Goal: Task Accomplishment & Management: Complete application form

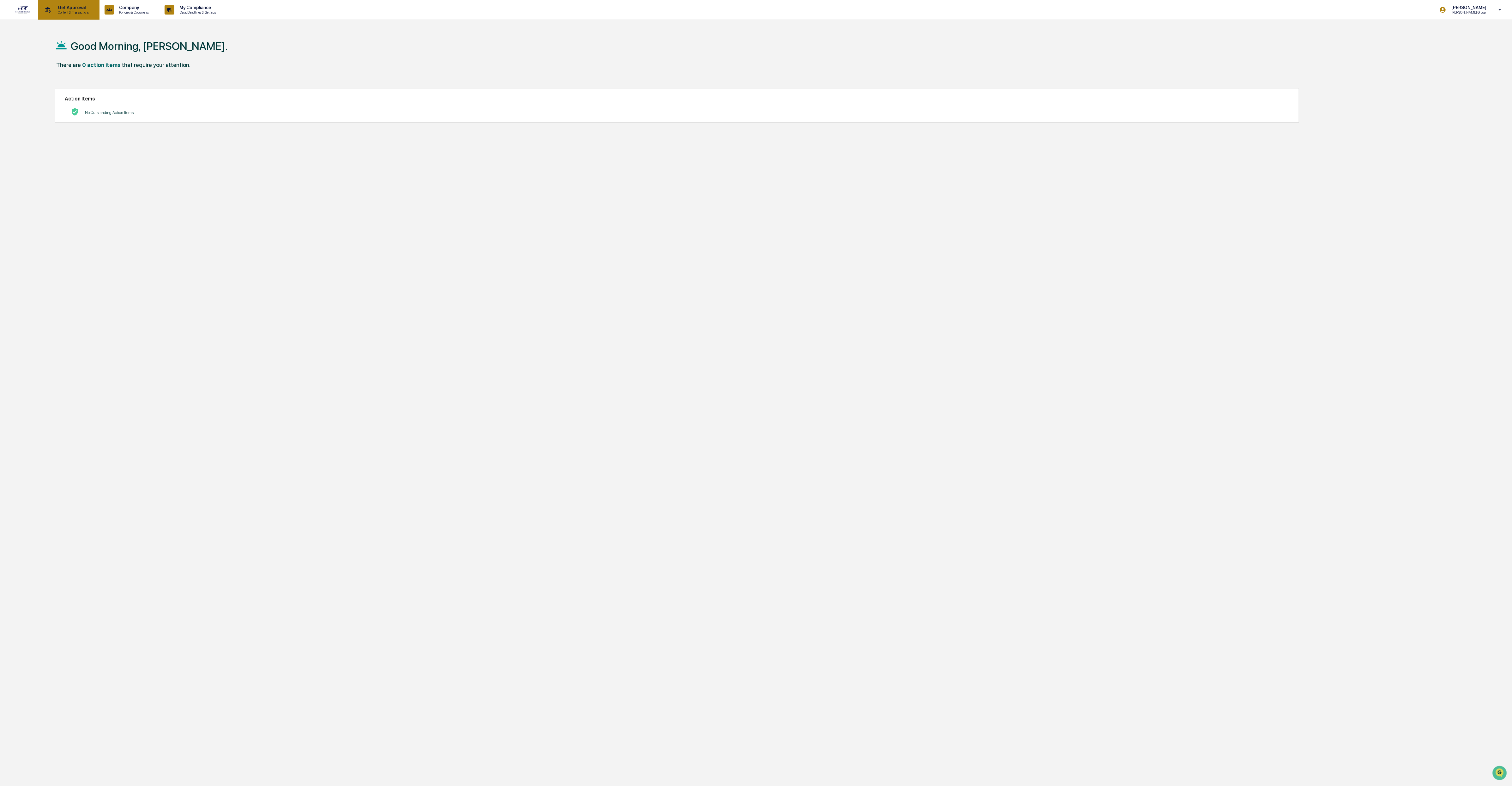
click at [84, 6] on p "Get Approval" at bounding box center [72, 8] width 39 height 5
click at [81, 9] on div at bounding box center [758, 393] width 1516 height 786
click at [1452, 3] on div "[PERSON_NAME] [PERSON_NAME] Group" at bounding box center [1473, 9] width 79 height 19
click at [1450, 32] on li "Switch to Admin view..." at bounding box center [1467, 32] width 88 height 12
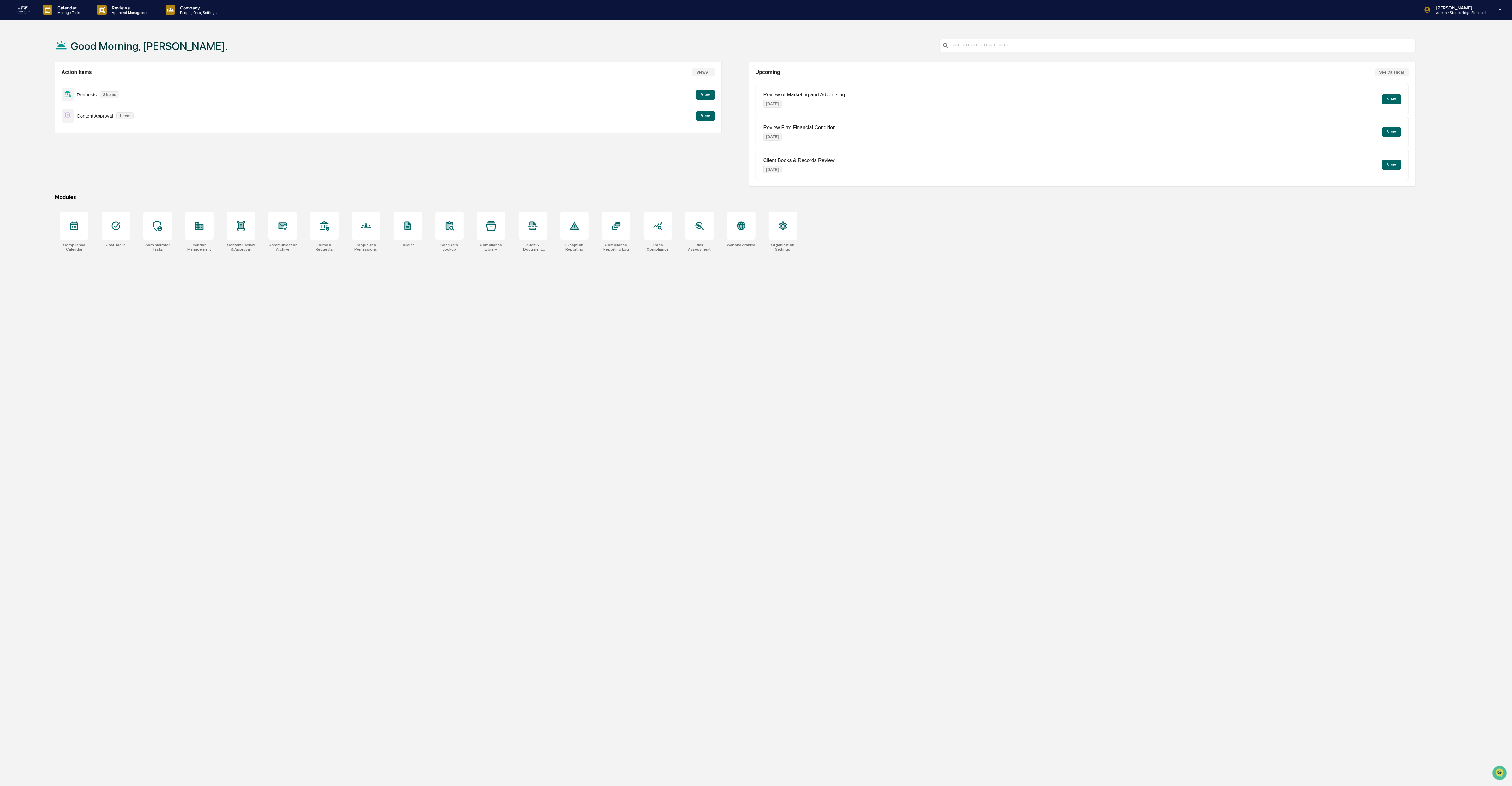
click at [703, 92] on button "View" at bounding box center [706, 95] width 19 height 9
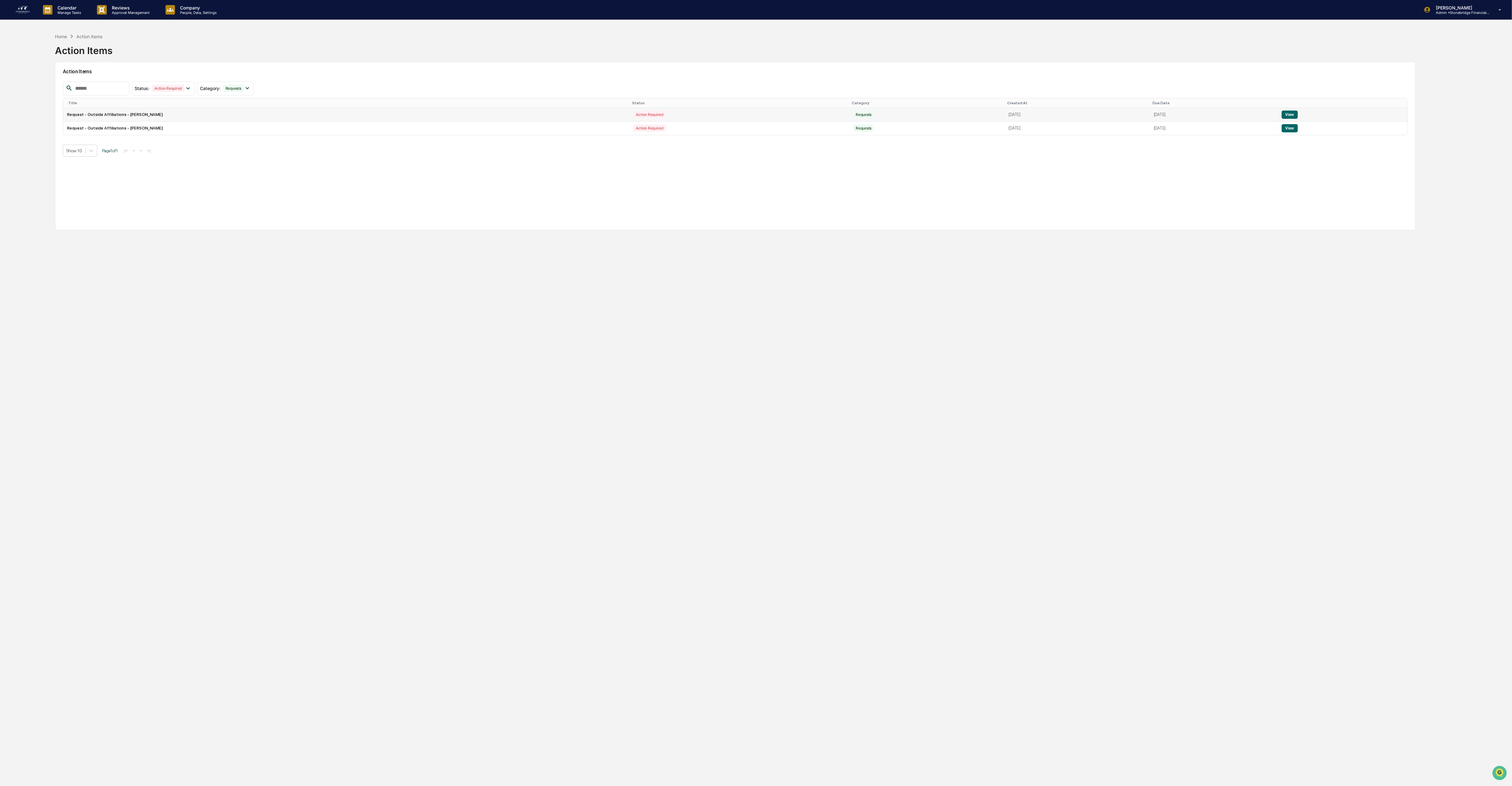
click at [1298, 115] on button "View" at bounding box center [1290, 115] width 16 height 8
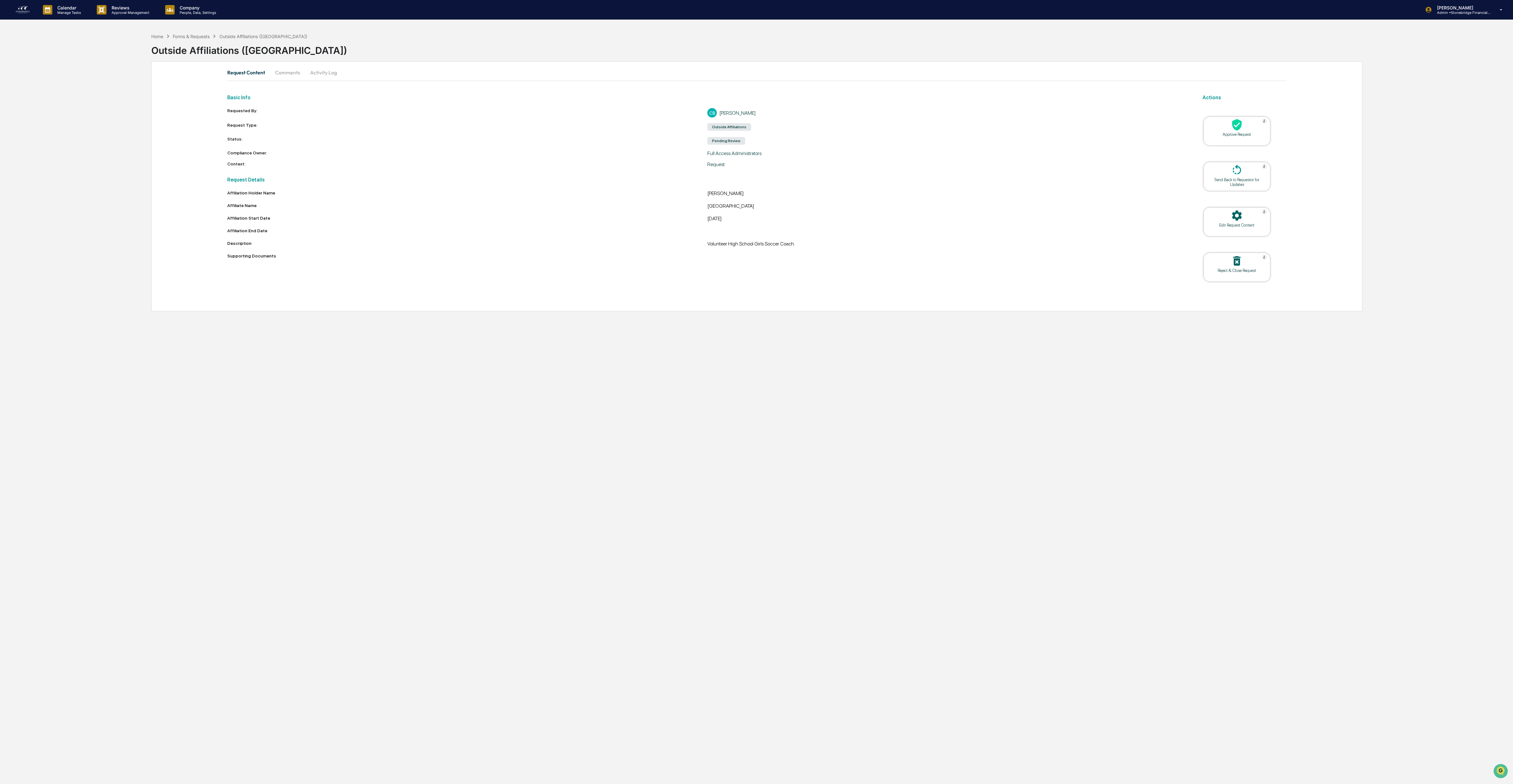
click at [1228, 136] on div "Approve Request" at bounding box center [1237, 134] width 57 height 5
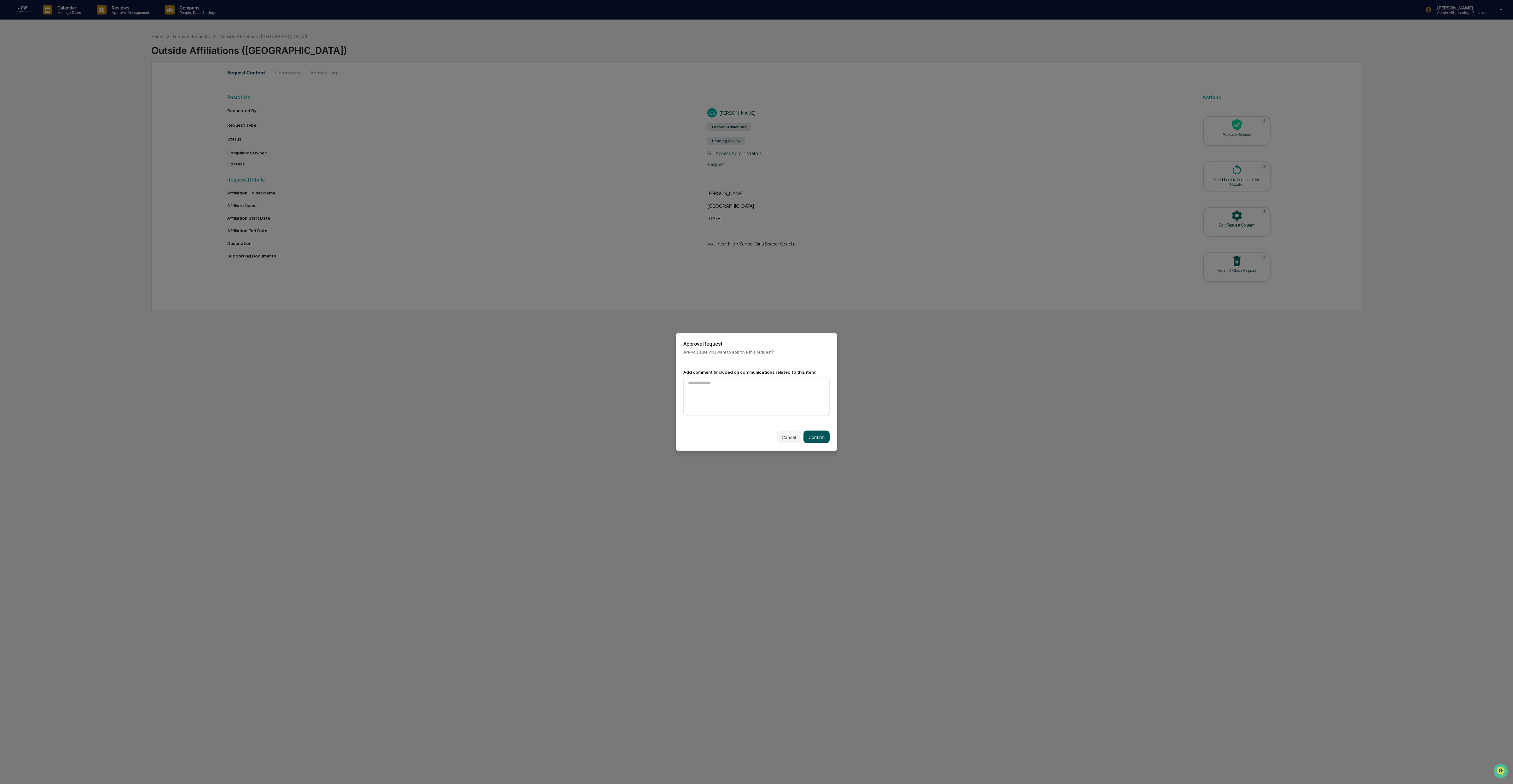
click at [809, 440] on button "Confirm" at bounding box center [816, 437] width 26 height 12
click at [809, 430] on button "Continue" at bounding box center [815, 430] width 28 height 12
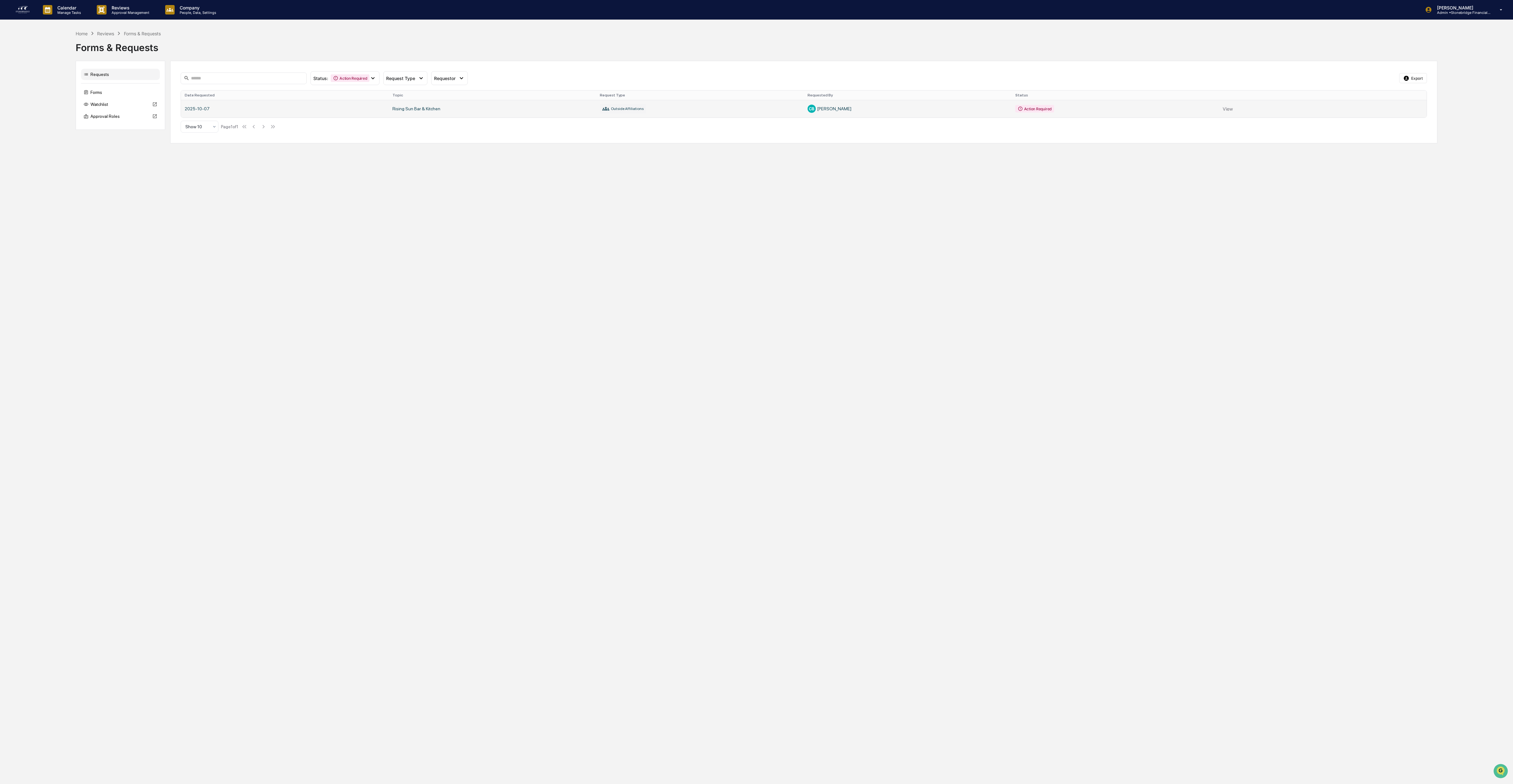
click at [1353, 114] on link at bounding box center [803, 109] width 1246 height 18
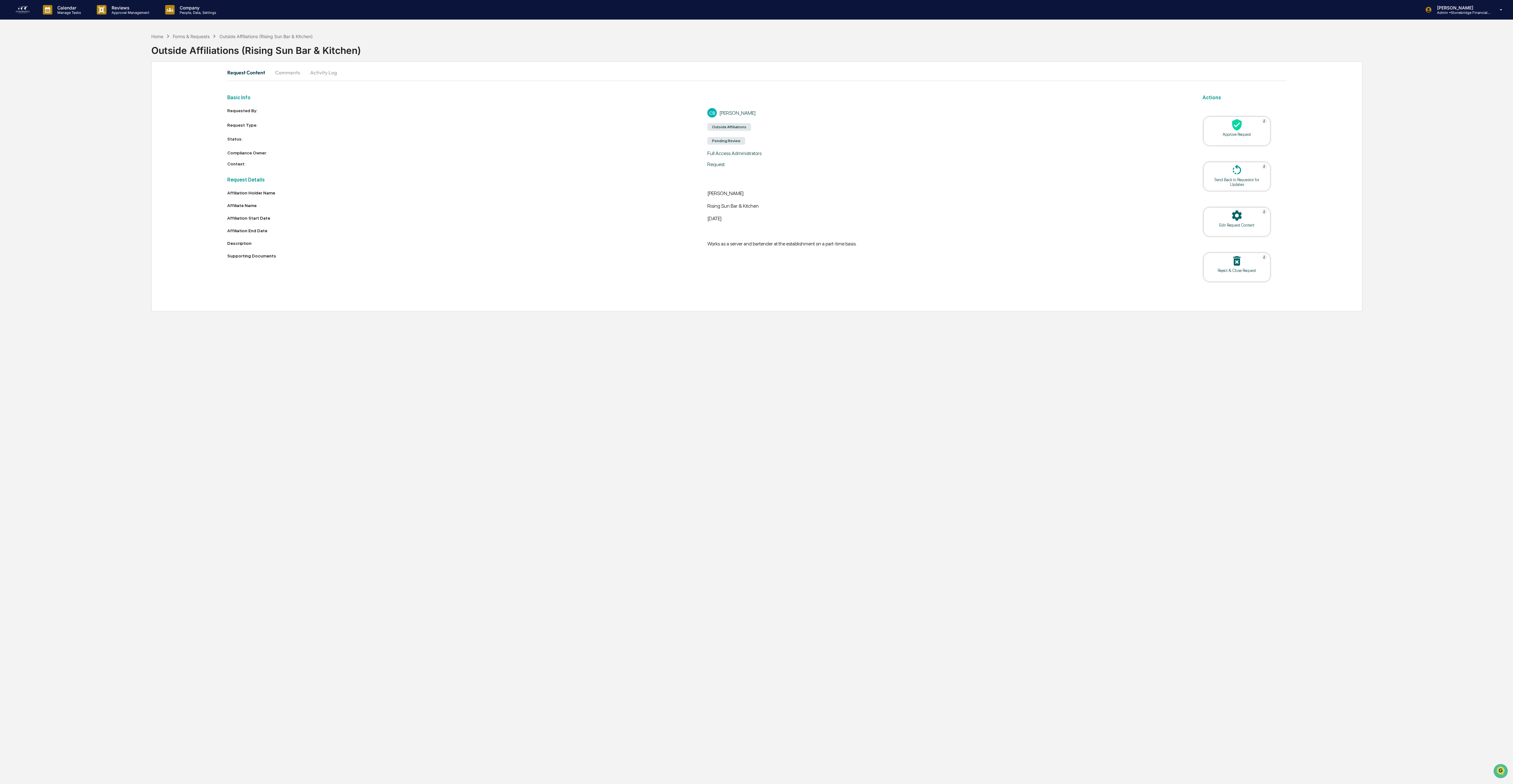
click at [1256, 124] on div at bounding box center [1236, 125] width 63 height 14
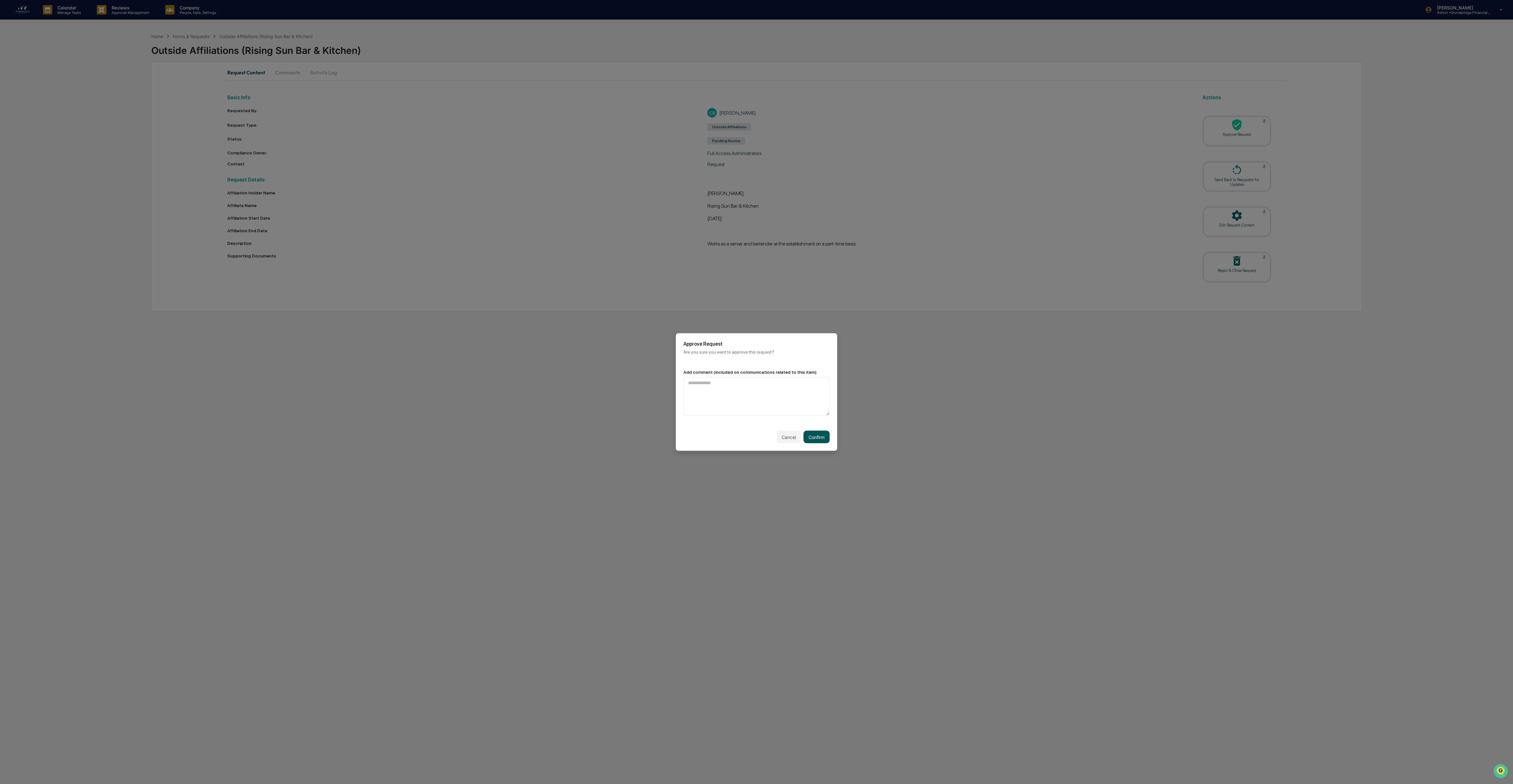
click at [803, 433] on button "Confirm" at bounding box center [816, 437] width 26 height 12
click at [808, 430] on button "Continue" at bounding box center [815, 430] width 28 height 12
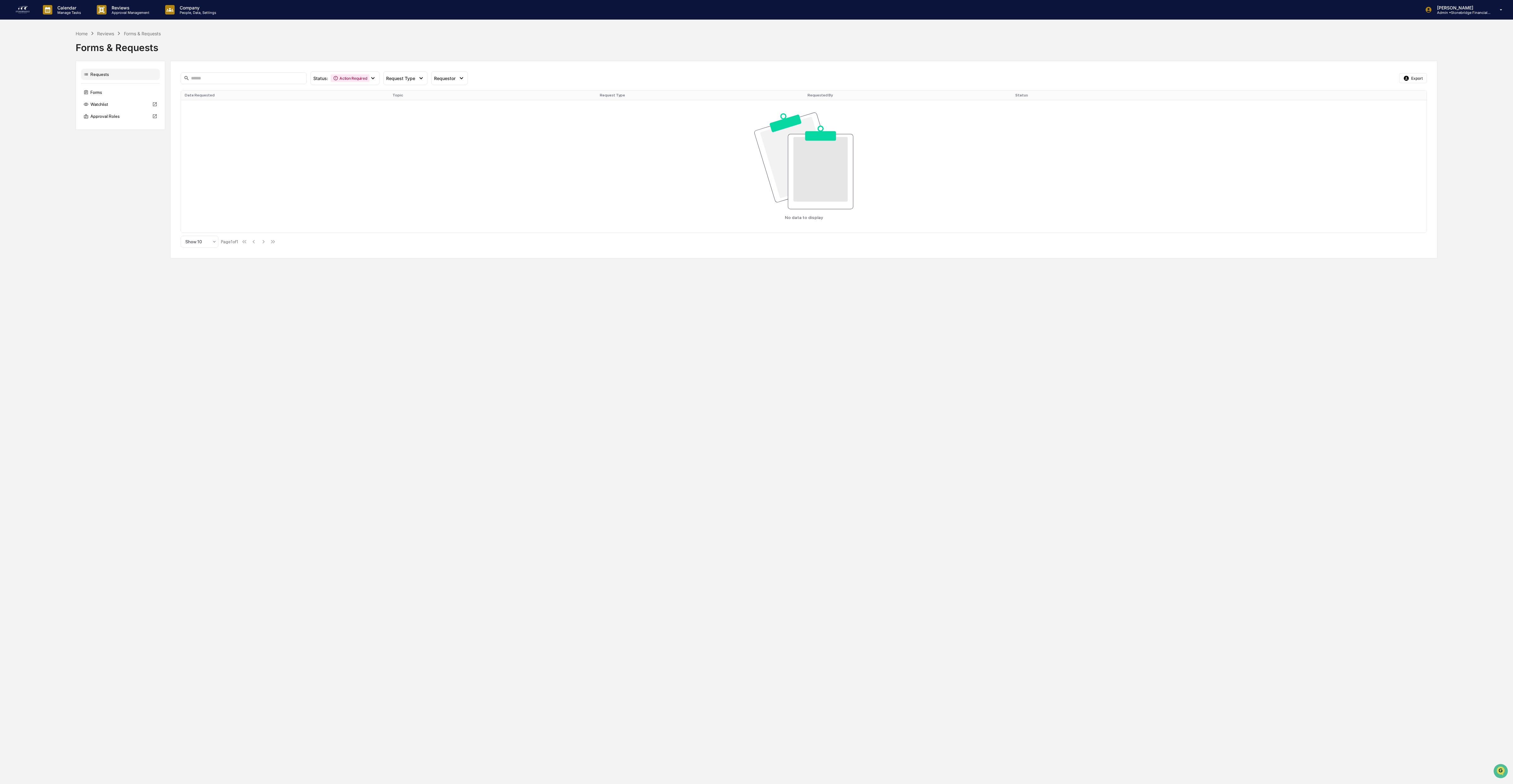
click at [25, 10] on img at bounding box center [23, 9] width 15 height 10
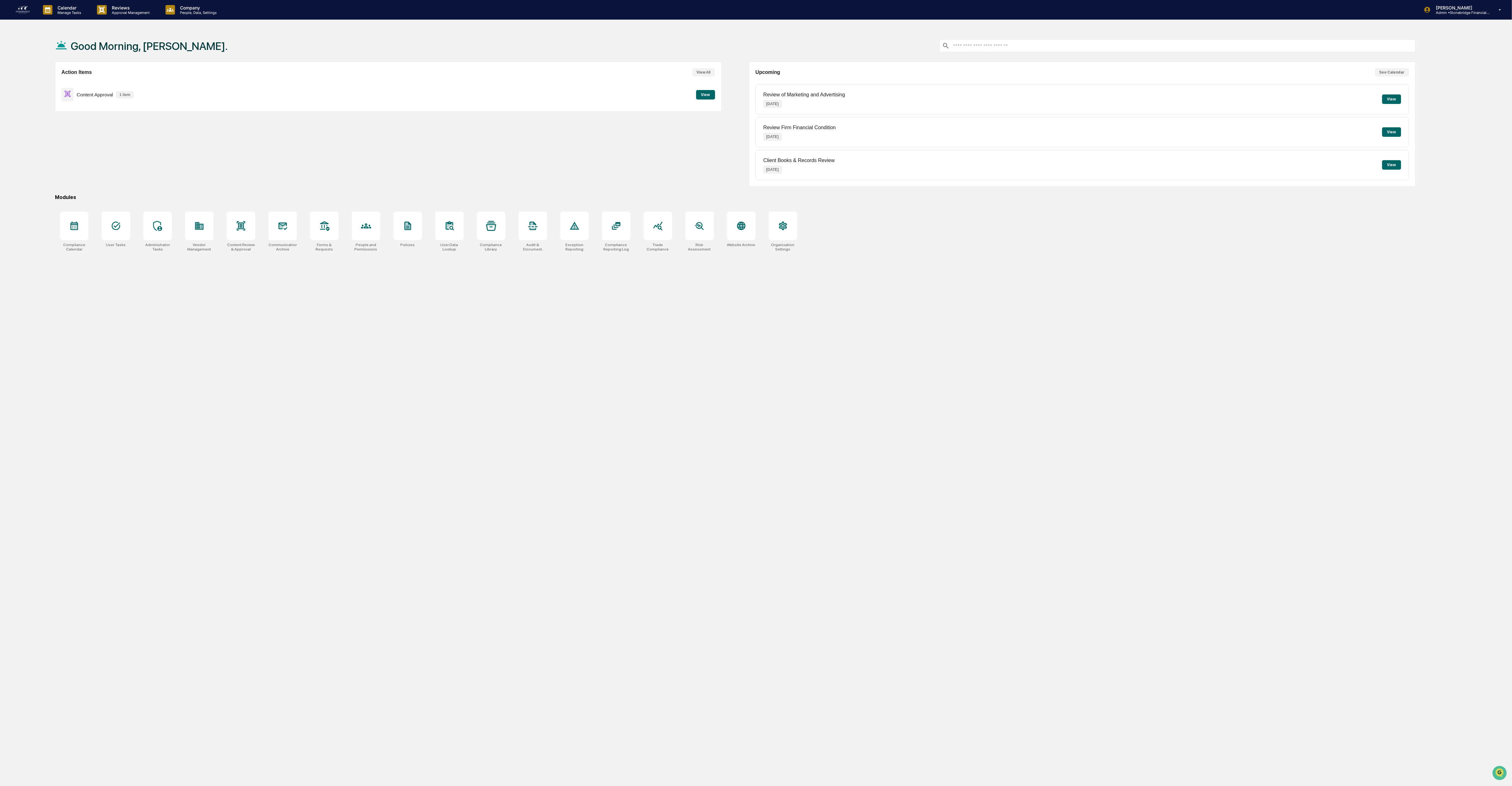
click at [712, 97] on button "View" at bounding box center [706, 95] width 19 height 9
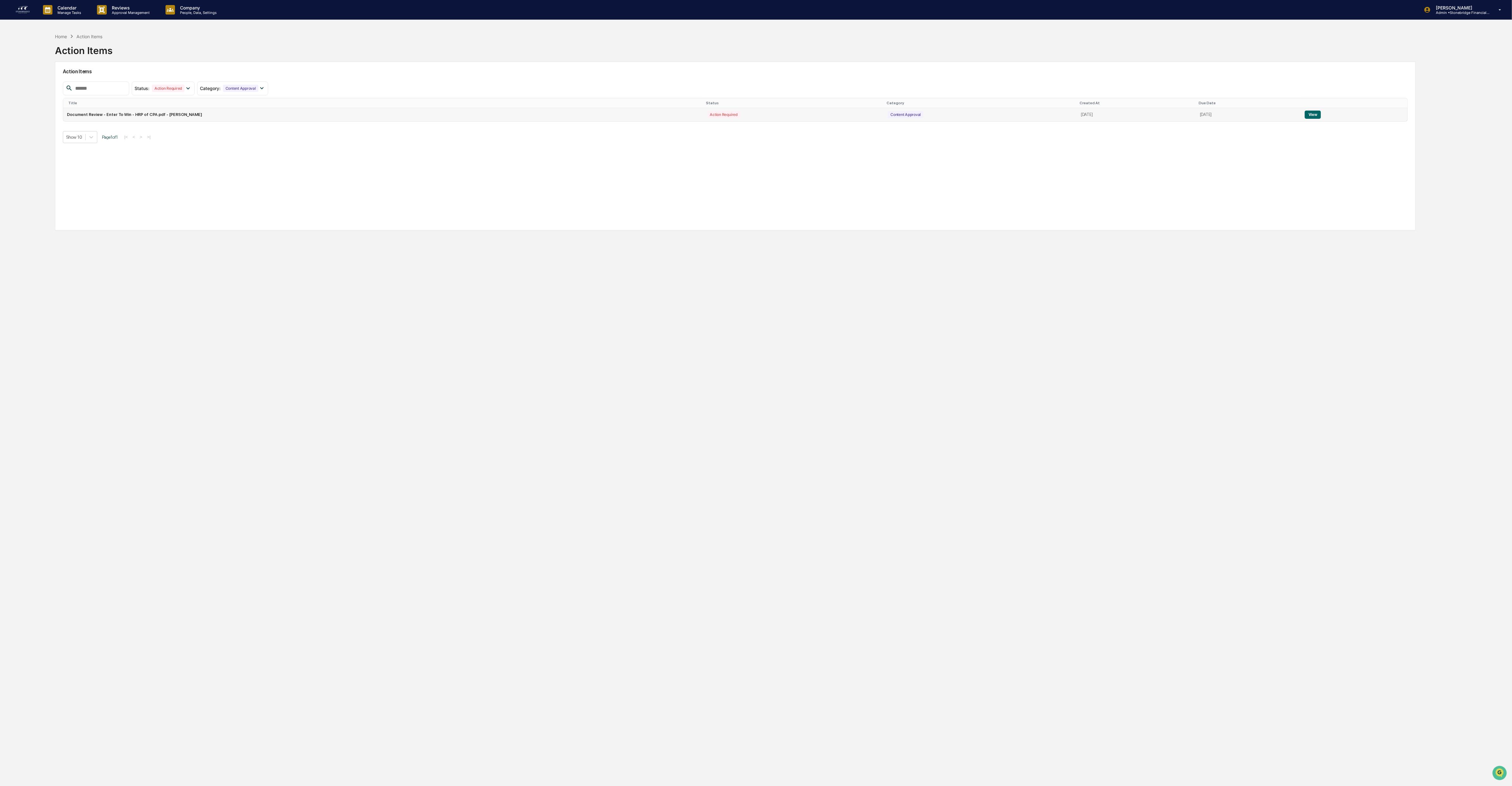
click at [1310, 112] on button "View" at bounding box center [1312, 115] width 16 height 8
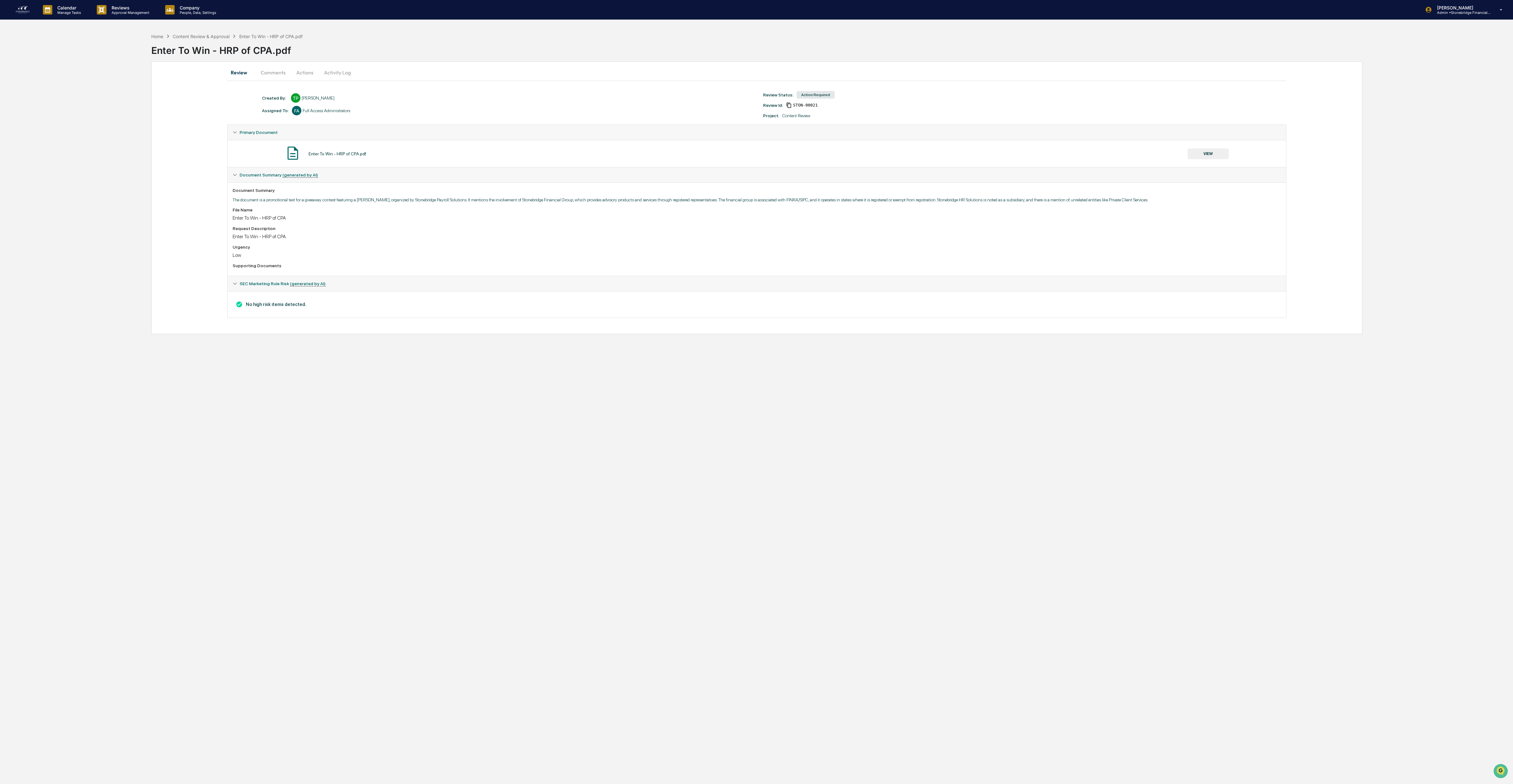
click at [1199, 156] on button "VIEW" at bounding box center [1208, 154] width 41 height 11
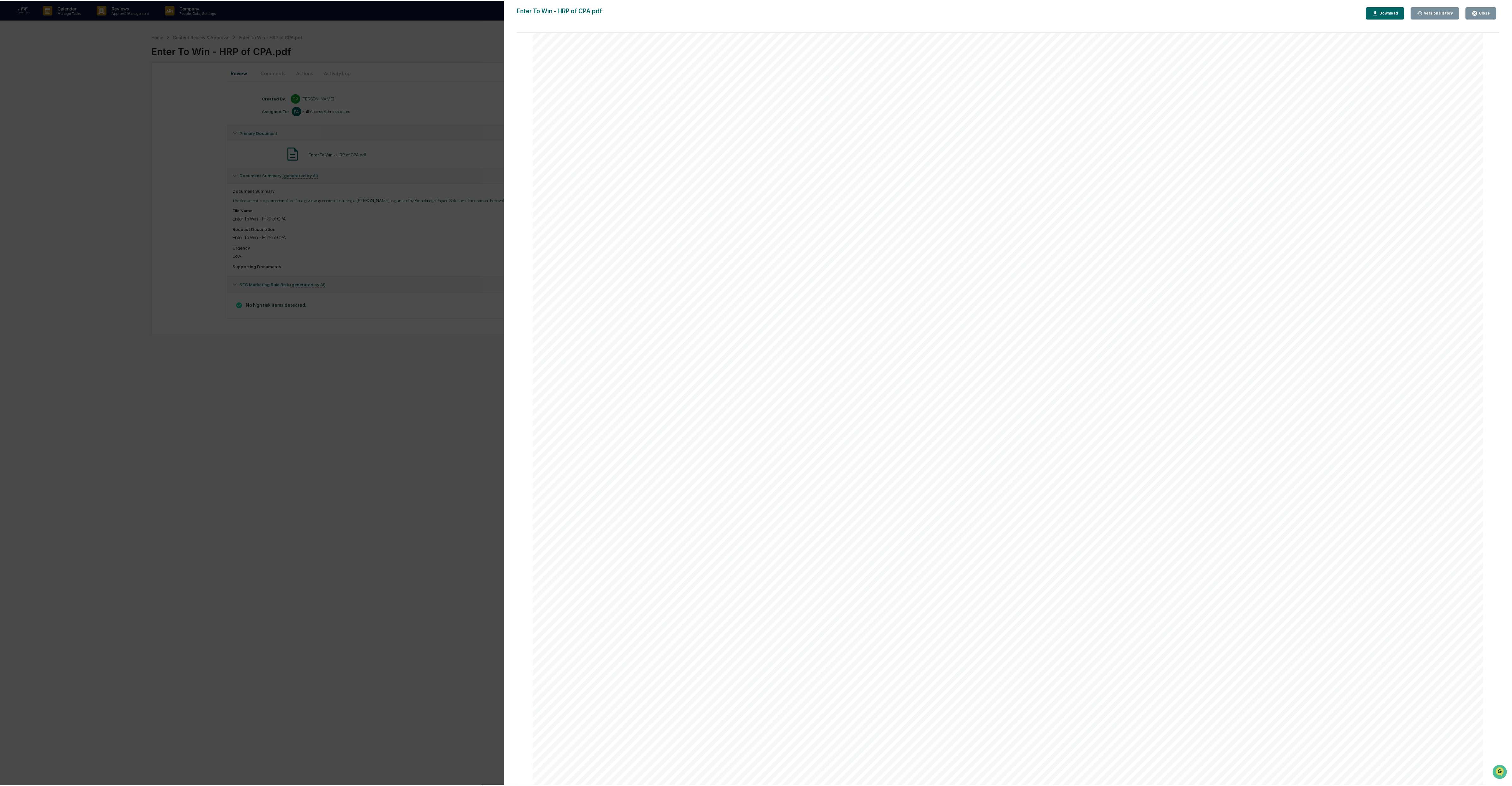
scroll to position [21, 0]
click at [466, 122] on div "Version History [DATE] 01:53 PM [PERSON_NAME] Enter To Win - HRP of CPA.pdf Clo…" at bounding box center [758, 393] width 1516 height 786
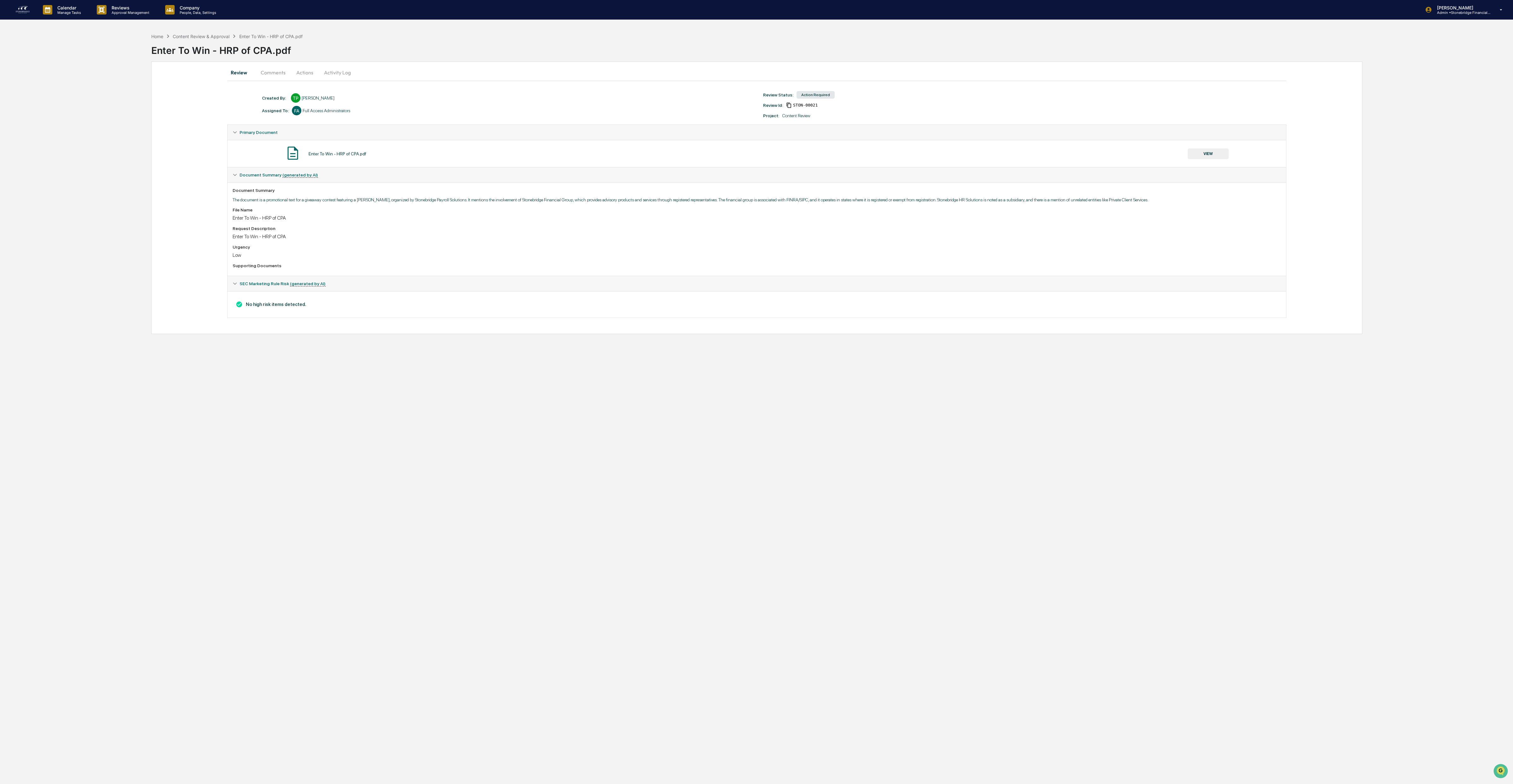
drag, startPoint x: 290, startPoint y: 206, endPoint x: 321, endPoint y: 210, distance: 31.3
click at [321, 210] on div "Document Summary The document is a promotional text for a giveaway contest feat…" at bounding box center [757, 229] width 1058 height 93
click at [321, 210] on div "File Name" at bounding box center [757, 210] width 1048 height 5
drag, startPoint x: 318, startPoint y: 199, endPoint x: 424, endPoint y: 224, distance: 108.9
click at [424, 224] on div "Document Summary The document is a promotional text for a giveaway contest feat…" at bounding box center [757, 229] width 1058 height 93
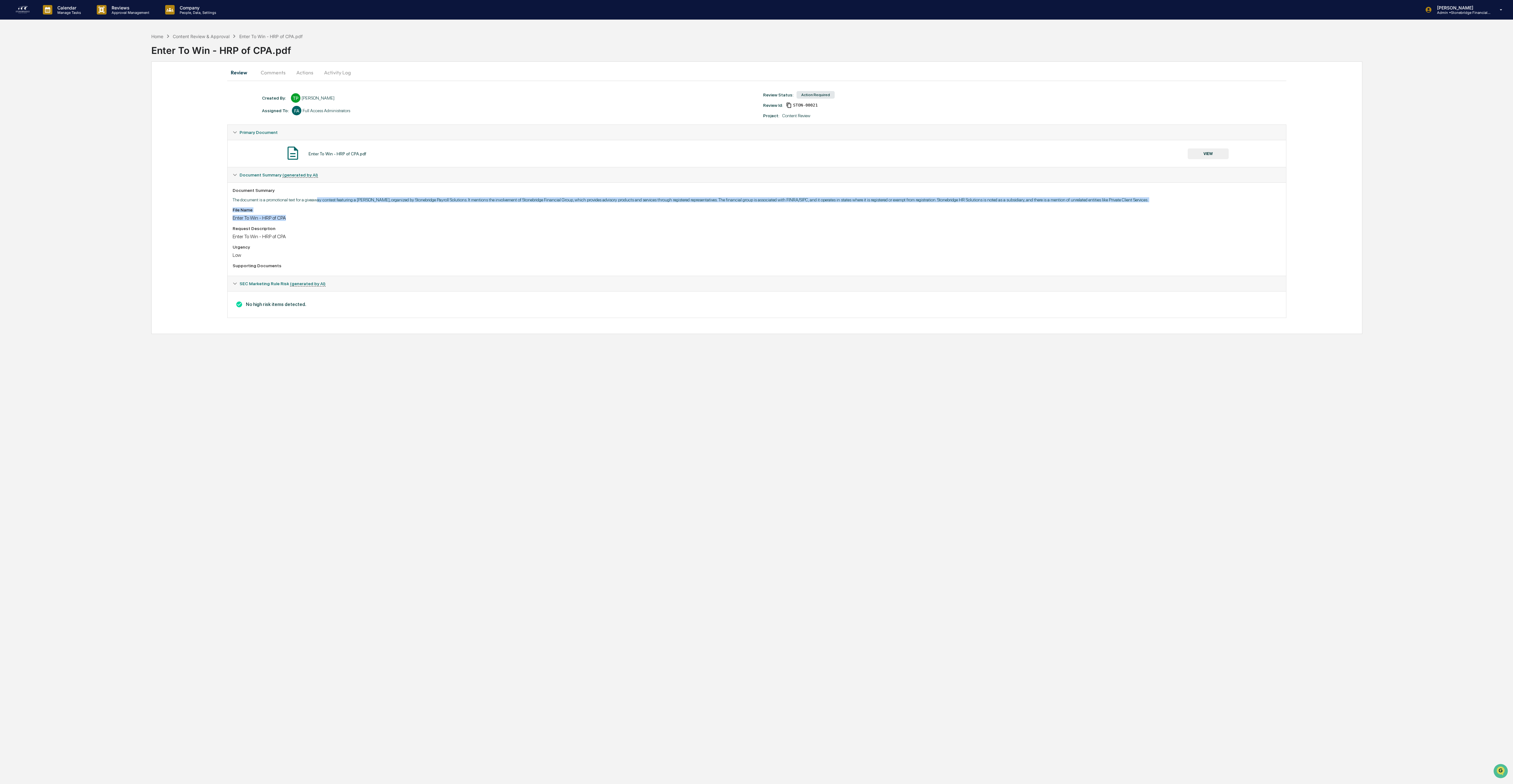
click at [424, 224] on div "File Name Enter To Win - HRP of CPA Request Description Enter To Win - HRP of C…" at bounding box center [757, 239] width 1048 height 63
drag, startPoint x: 424, startPoint y: 224, endPoint x: 428, endPoint y: 200, distance: 24.3
click at [428, 200] on div "Document Summary The document is a promotional text for a giveaway contest feat…" at bounding box center [757, 229] width 1058 height 93
click at [428, 200] on p "The document is a promotional text for a giveaway contest featuring a [PERSON_N…" at bounding box center [757, 200] width 1048 height 5
drag, startPoint x: 428, startPoint y: 200, endPoint x: 625, endPoint y: 207, distance: 197.1
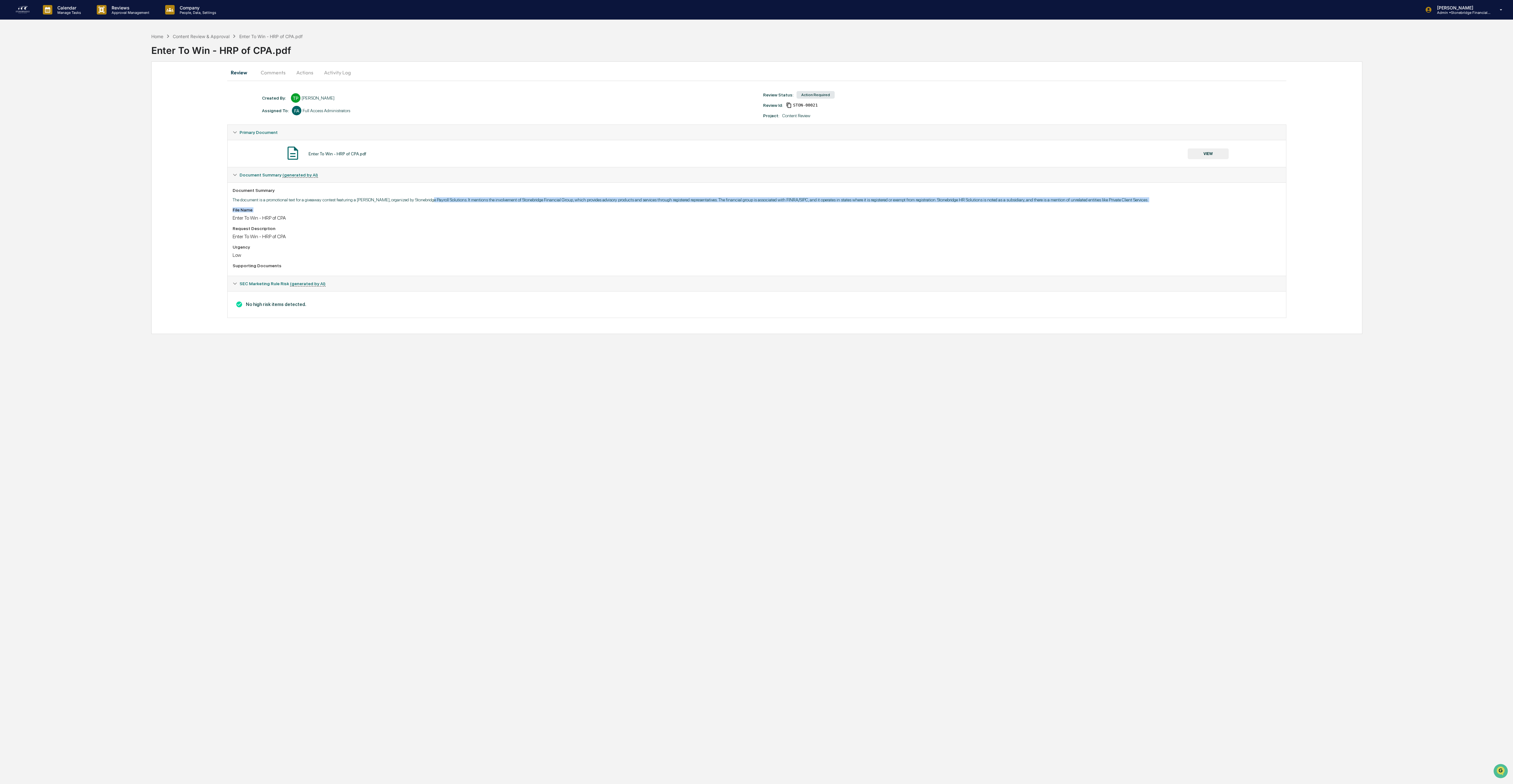
click at [625, 207] on div "Document Summary The document is a promotional text for a giveaway contest feat…" at bounding box center [757, 229] width 1058 height 93
drag, startPoint x: 625, startPoint y: 207, endPoint x: 552, endPoint y: 196, distance: 73.8
click at [552, 196] on div "Document Summary The document is a promotional text for a giveaway contest feat…" at bounding box center [757, 229] width 1058 height 93
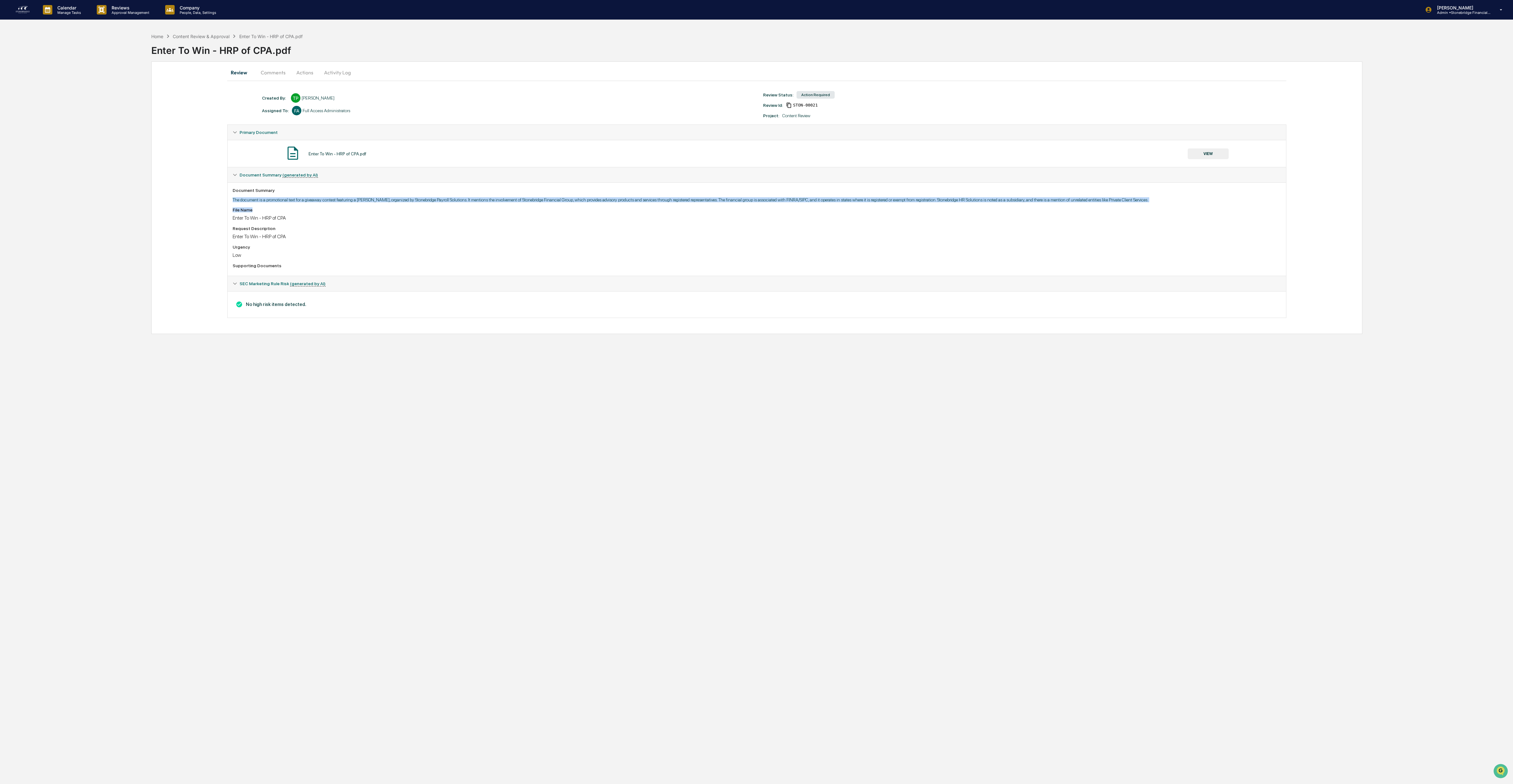
drag, startPoint x: 464, startPoint y: 193, endPoint x: 745, endPoint y: 212, distance: 281.6
click at [745, 212] on div "Document Summary The document is a promotional text for a giveaway contest feat…" at bounding box center [757, 229] width 1058 height 93
click at [745, 212] on div "File Name" at bounding box center [757, 210] width 1048 height 5
drag, startPoint x: 745, startPoint y: 212, endPoint x: 688, endPoint y: 194, distance: 59.8
click at [688, 194] on div "Document Summary The document is a promotional text for a giveaway contest feat…" at bounding box center [757, 229] width 1058 height 93
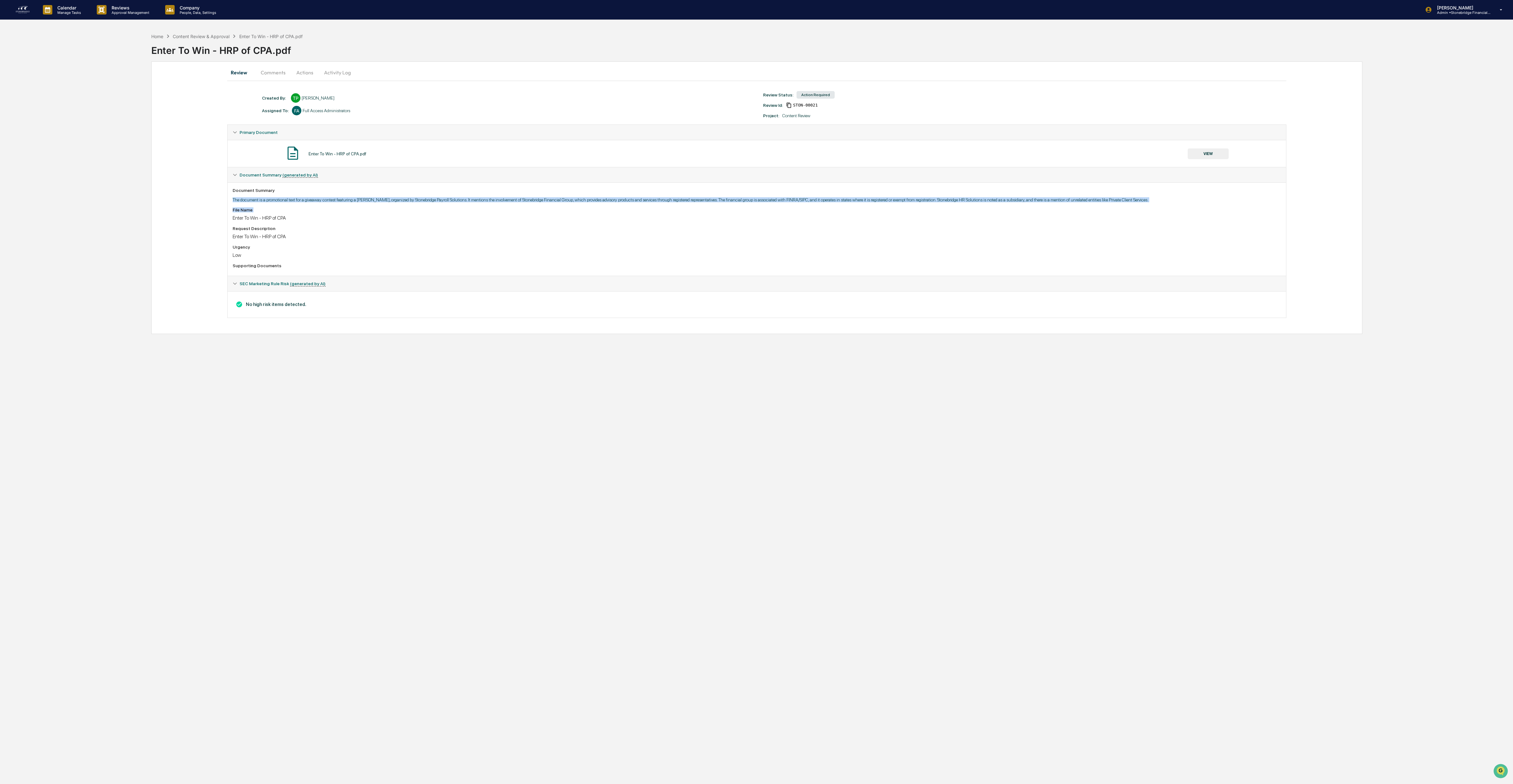
click at [688, 193] on div "Document Summary" at bounding box center [757, 190] width 1048 height 5
drag, startPoint x: 651, startPoint y: 199, endPoint x: 917, endPoint y: 213, distance: 266.4
click at [917, 213] on div "Document Summary The document is a promotional text for a giveaway contest feat…" at bounding box center [757, 229] width 1058 height 93
click at [917, 213] on div "File Name" at bounding box center [757, 210] width 1048 height 5
drag, startPoint x: 916, startPoint y: 216, endPoint x: 880, endPoint y: 201, distance: 39.0
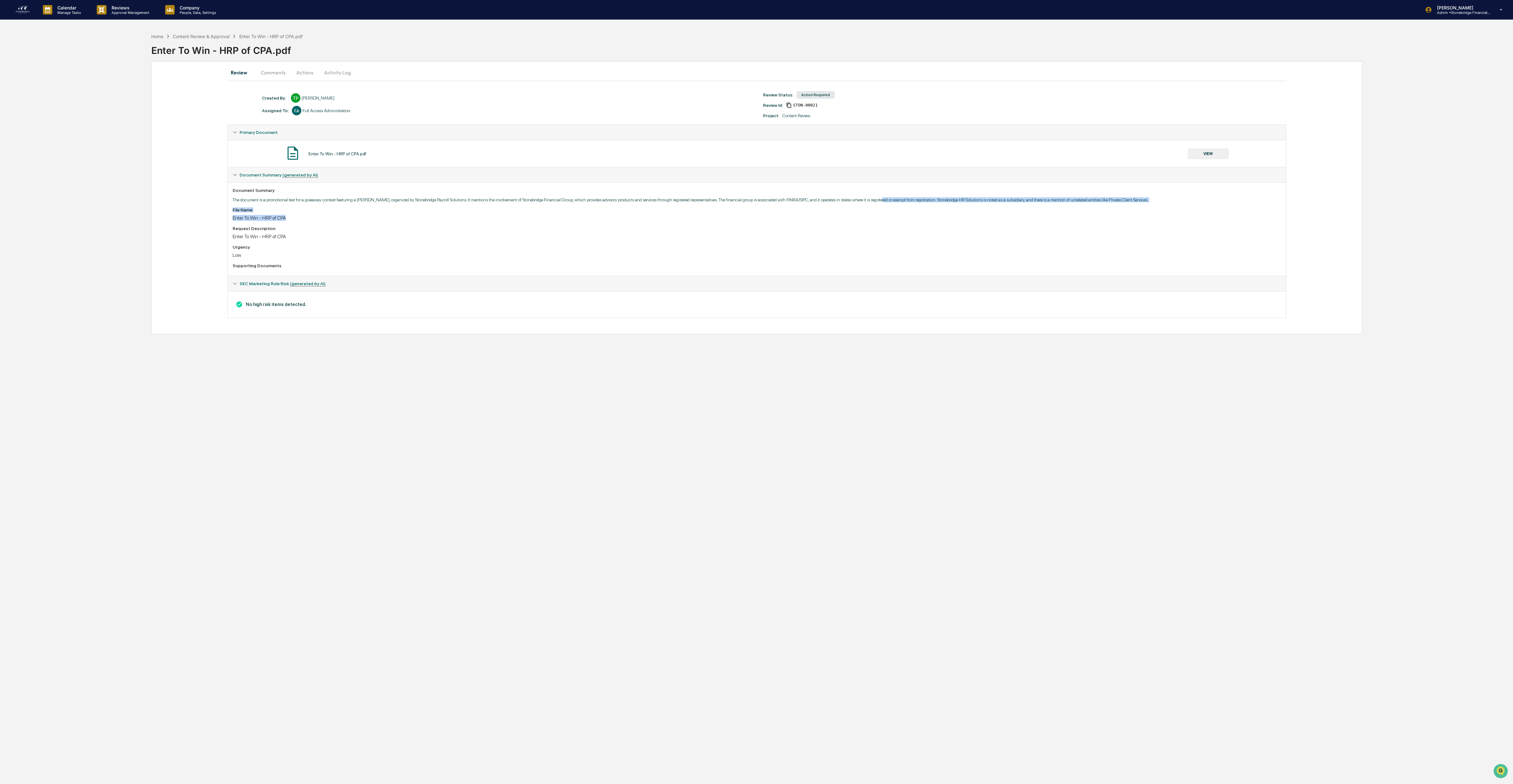
click at [880, 201] on div "Document Summary The document is a promotional text for a giveaway contest feat…" at bounding box center [757, 229] width 1058 height 93
drag, startPoint x: 880, startPoint y: 201, endPoint x: 875, endPoint y: 200, distance: 5.1
click at [879, 201] on p "The document is a promotional text for a giveaway contest featuring a [PERSON_N…" at bounding box center [757, 200] width 1048 height 5
click at [307, 75] on button "Actions" at bounding box center [305, 73] width 28 height 15
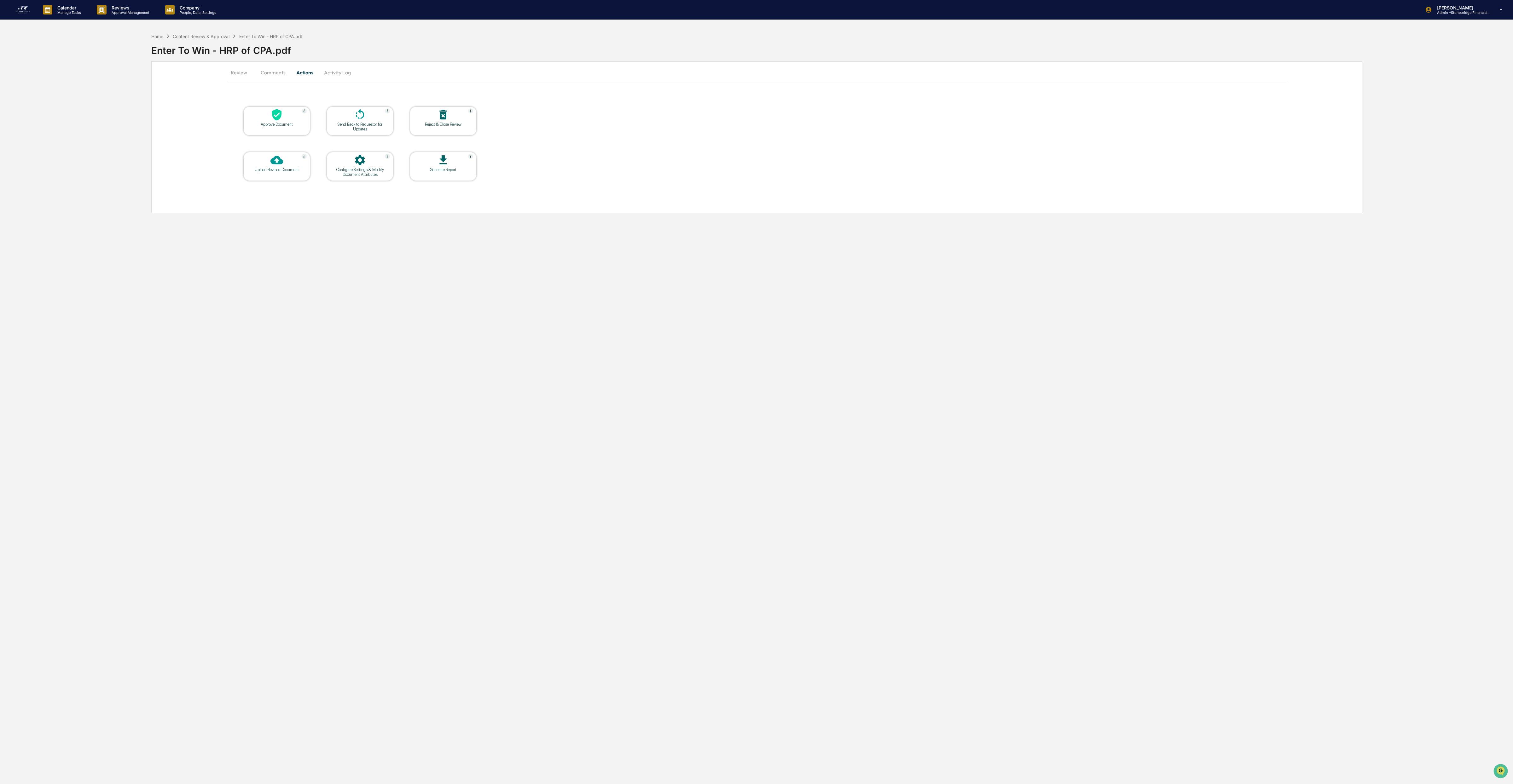
click at [278, 110] on icon at bounding box center [277, 115] width 9 height 12
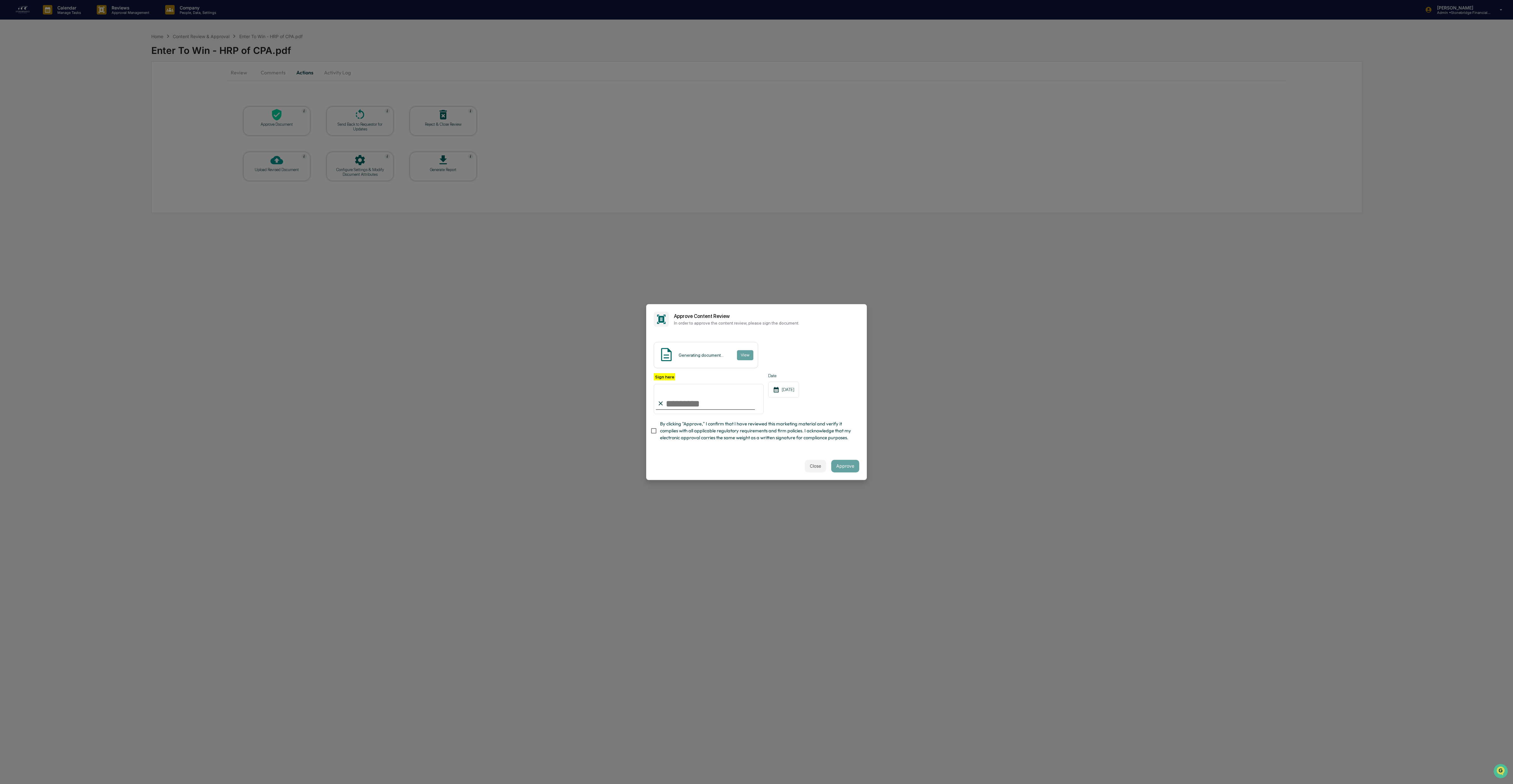
click at [681, 435] on span "By clicking "Approve," I confirm that I have reviewed this marketing material a…" at bounding box center [757, 431] width 194 height 21
click at [680, 395] on input "Sign here" at bounding box center [708, 399] width 110 height 31
type input "**********"
click at [837, 472] on button "Approve" at bounding box center [845, 466] width 28 height 12
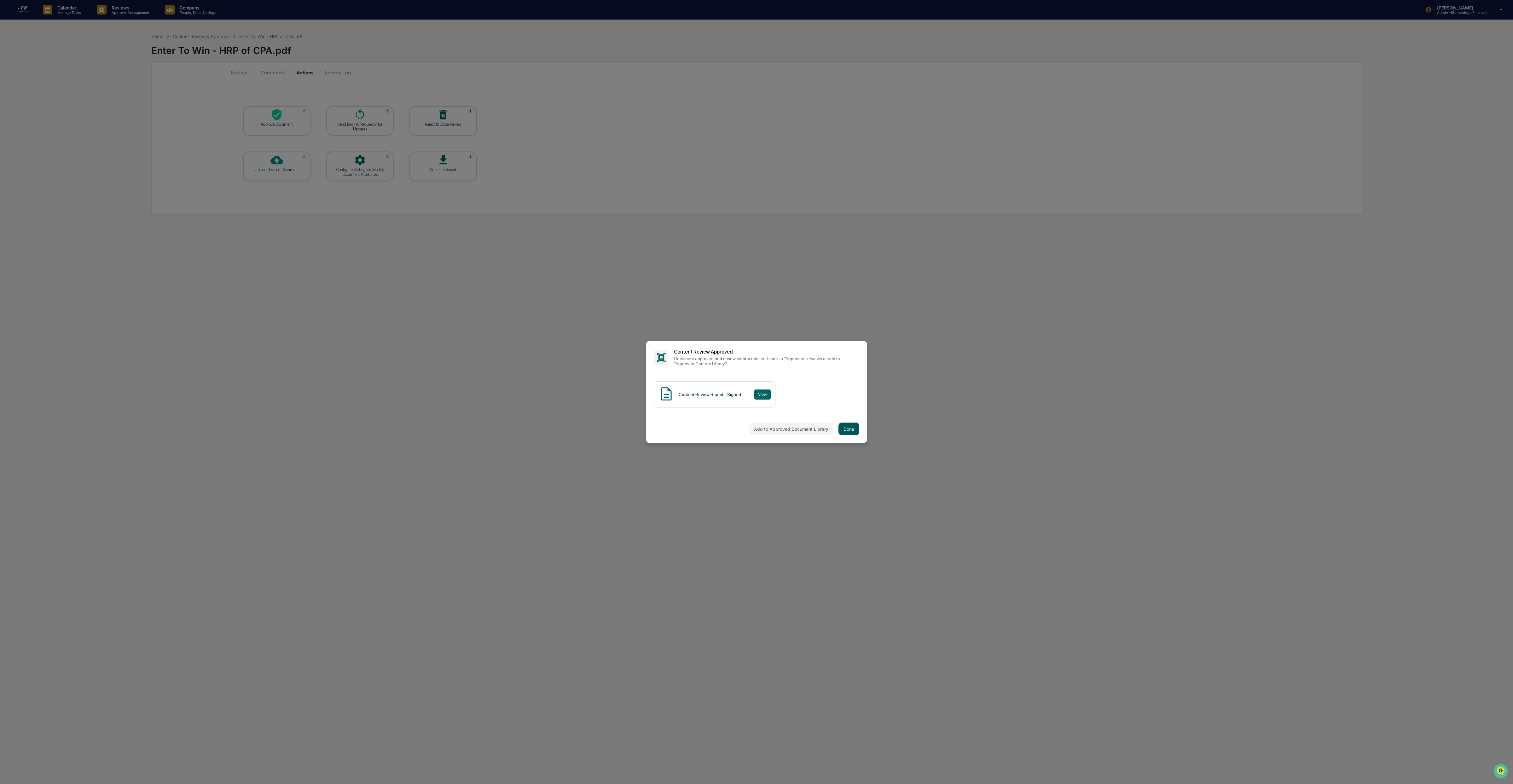
click at [839, 425] on button "Done" at bounding box center [849, 429] width 21 height 12
